Goal: Information Seeking & Learning: Compare options

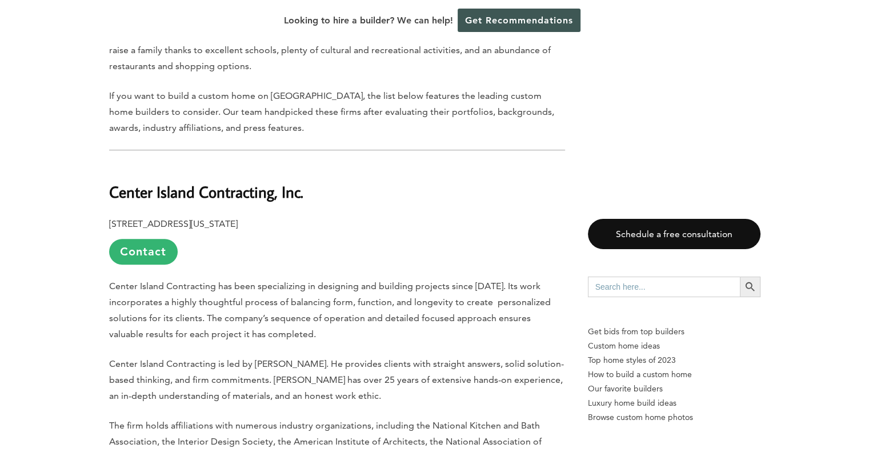
scroll to position [685, 0]
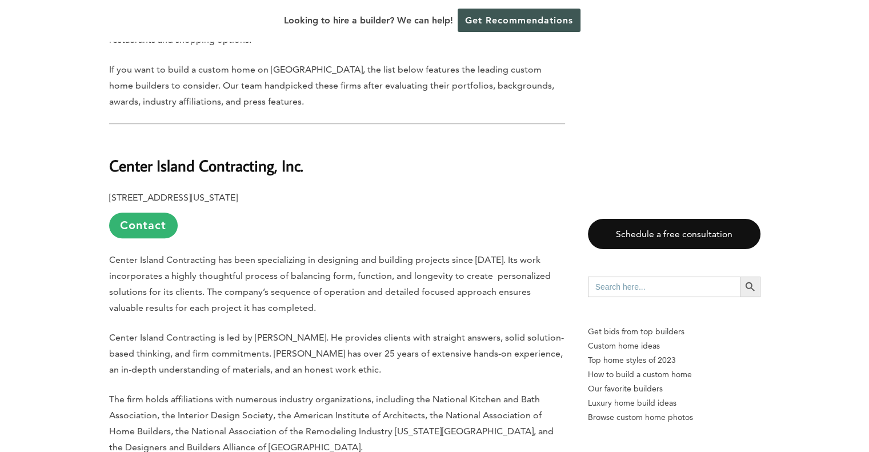
click at [129, 213] on link "Contact" at bounding box center [143, 226] width 69 height 26
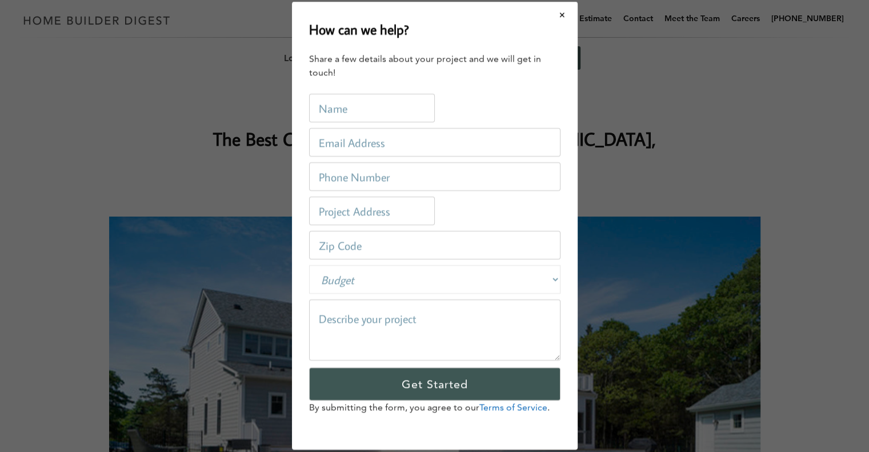
scroll to position [0, 0]
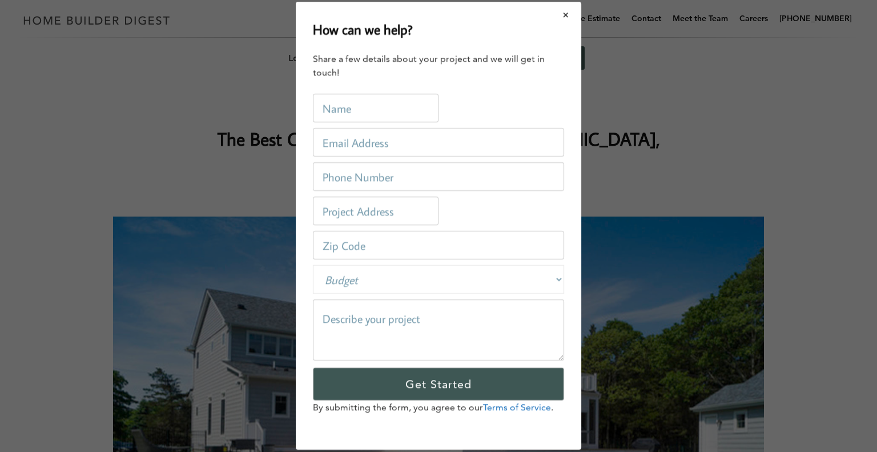
click at [567, 18] on button "Close modal" at bounding box center [566, 15] width 30 height 24
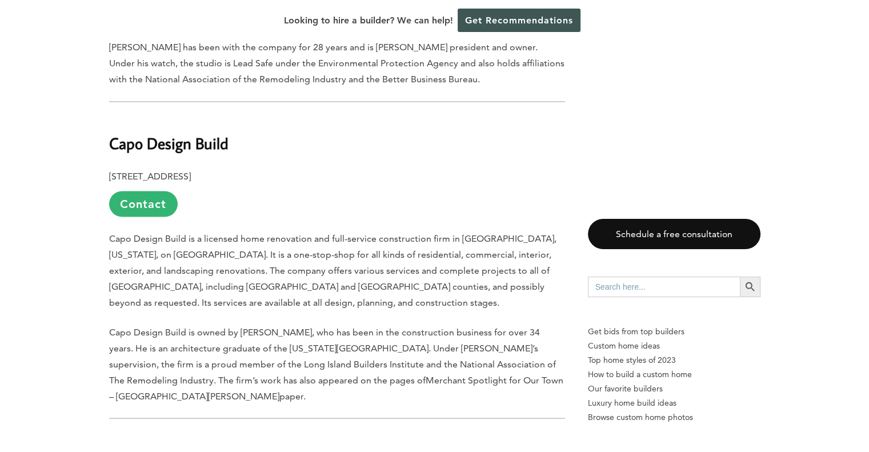
scroll to position [2056, 0]
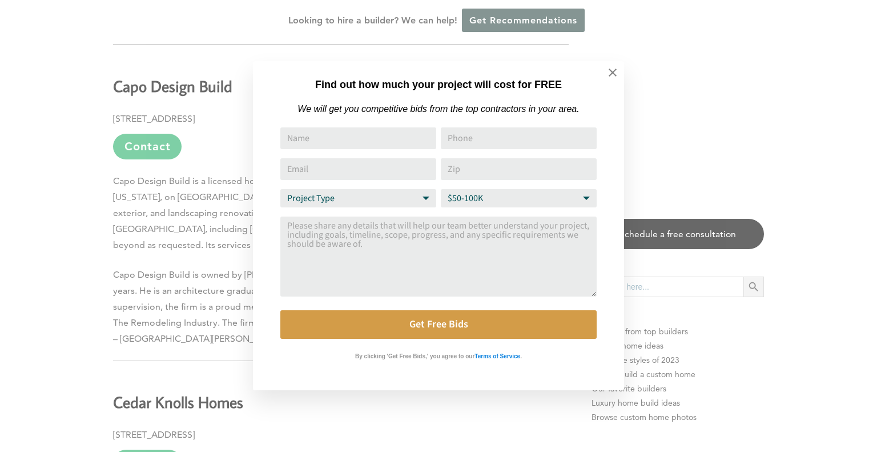
click at [616, 72] on icon at bounding box center [613, 72] width 13 height 13
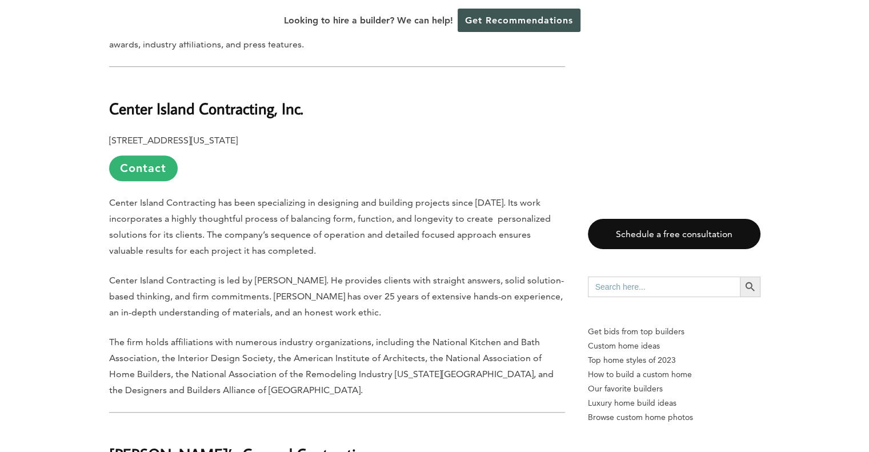
scroll to position [685, 0]
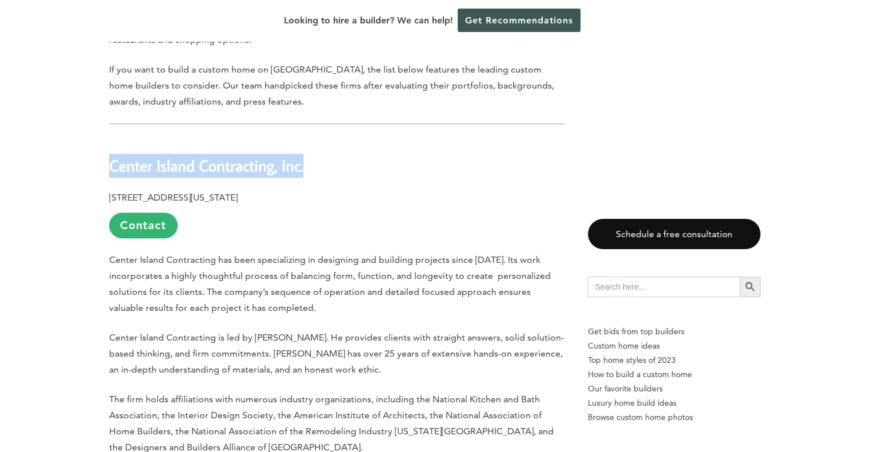
drag, startPoint x: 309, startPoint y: 119, endPoint x: 113, endPoint y: 109, distance: 196.7
copy b "Center Island Contracting, Inc."
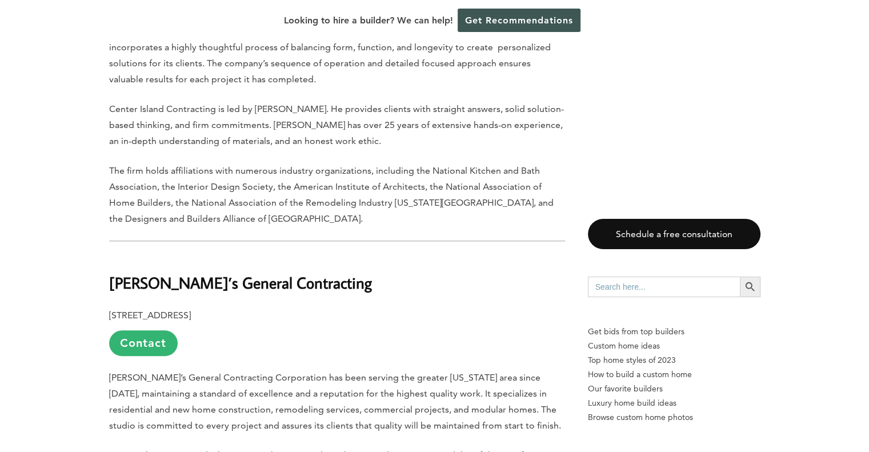
scroll to position [971, 0]
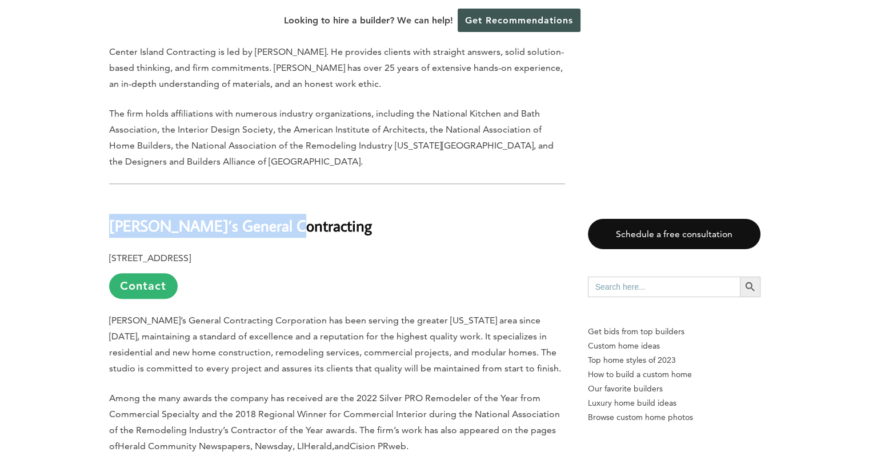
drag, startPoint x: 283, startPoint y: 182, endPoint x: 94, endPoint y: 182, distance: 189.7
copy b "[PERSON_NAME]’s General Contracting"
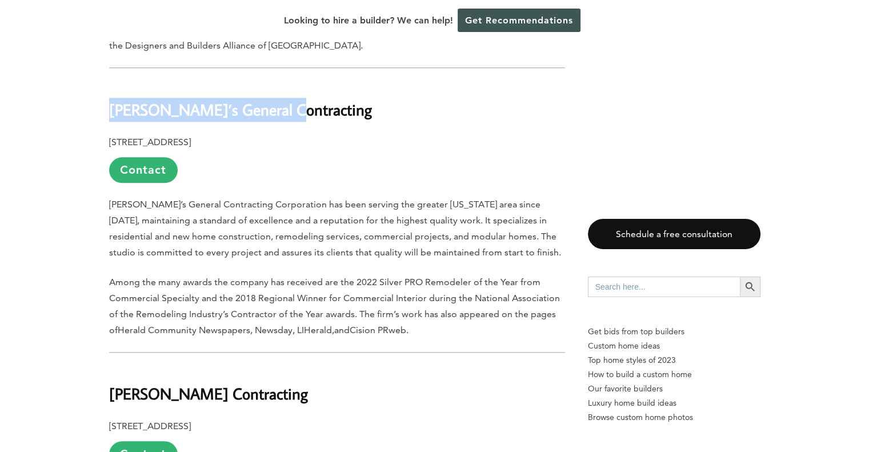
scroll to position [1257, 0]
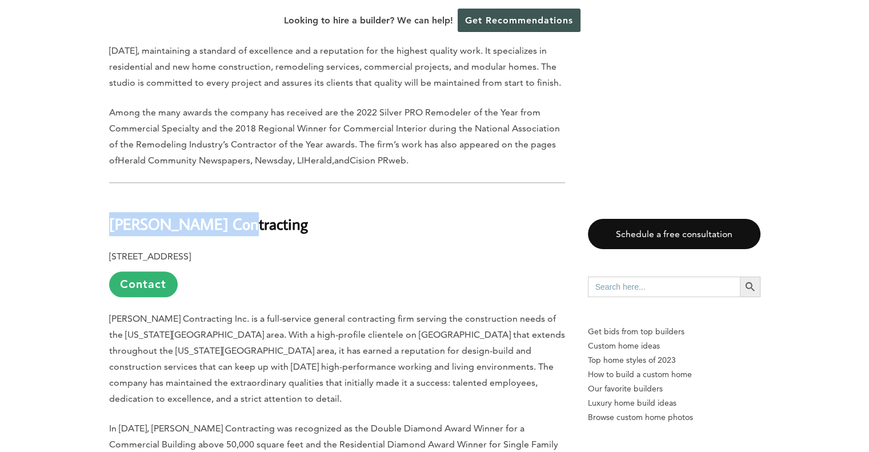
drag, startPoint x: 222, startPoint y: 181, endPoint x: 103, endPoint y: 190, distance: 119.1
copy b "[PERSON_NAME] Contracting"
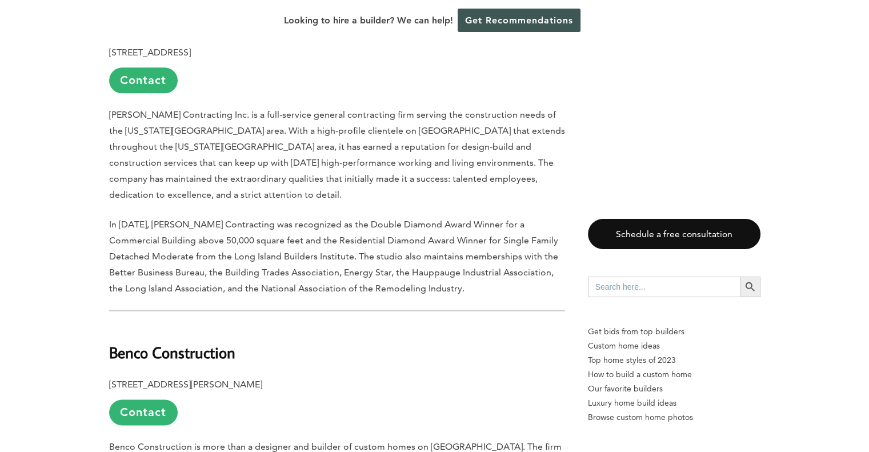
scroll to position [1542, 0]
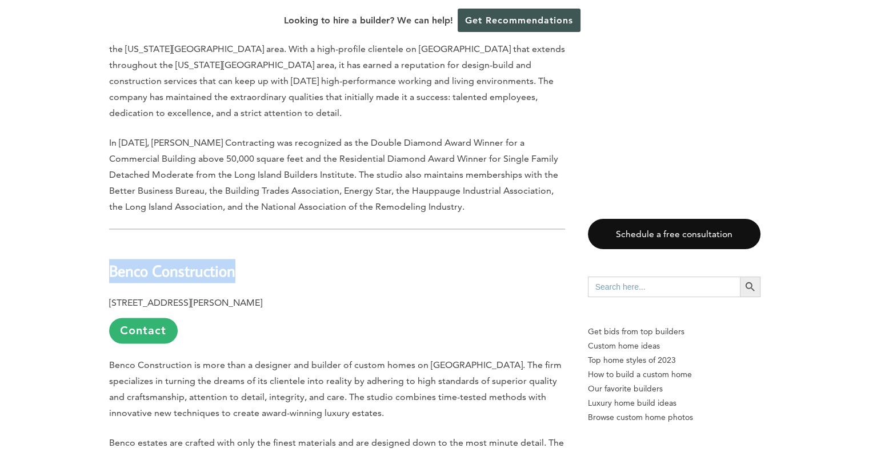
drag, startPoint x: 240, startPoint y: 209, endPoint x: 101, endPoint y: 210, distance: 140.0
copy b "Benco Construction"
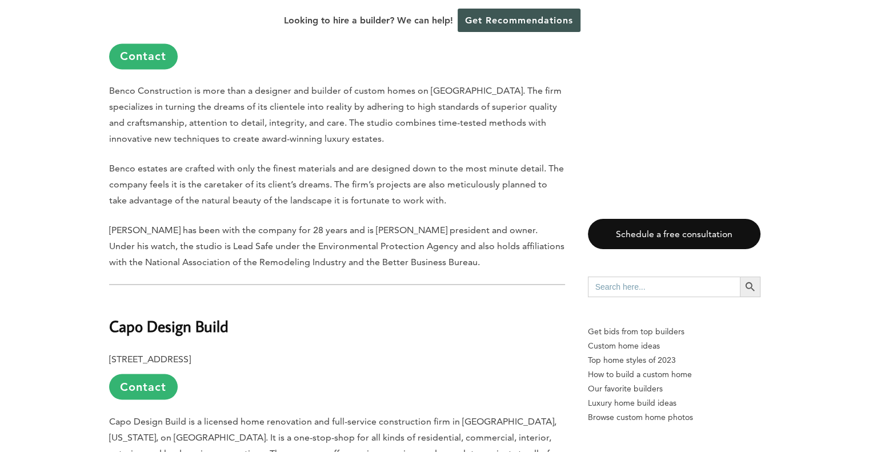
scroll to position [1885, 0]
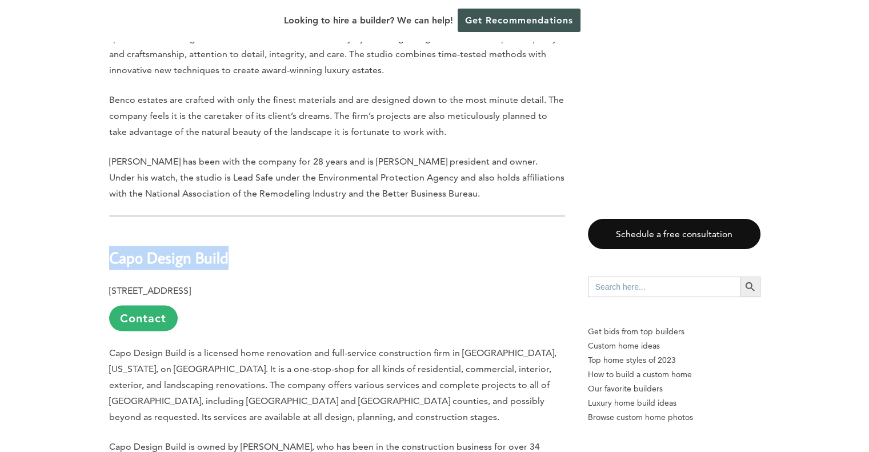
drag, startPoint x: 239, startPoint y: 208, endPoint x: 96, endPoint y: 208, distance: 142.8
copy b "Capo Design Build"
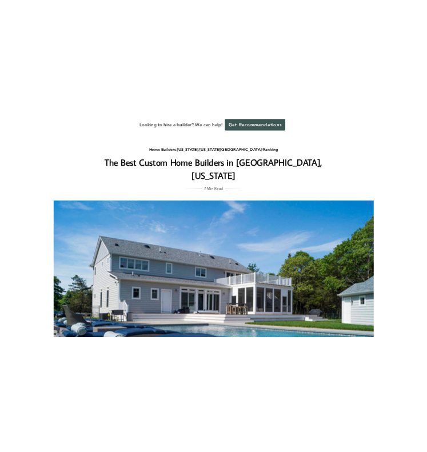
scroll to position [0, 0]
